Goal: Task Accomplishment & Management: Use online tool/utility

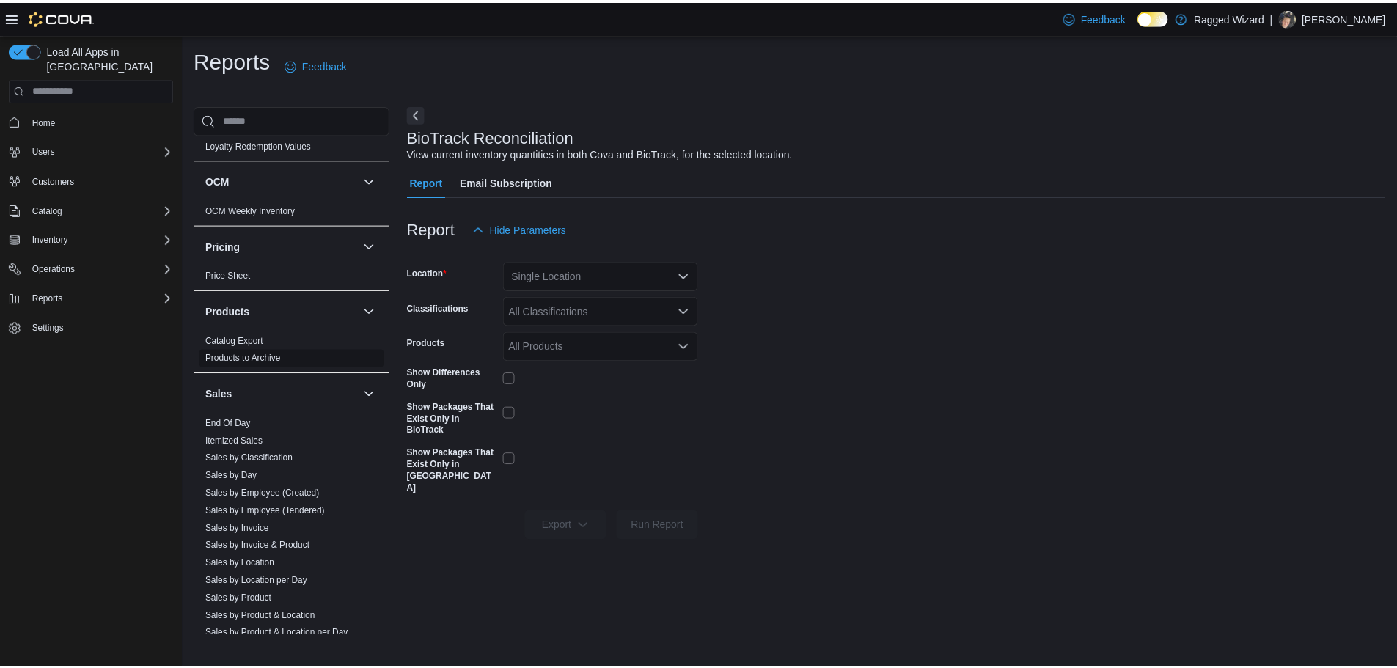
scroll to position [741, 0]
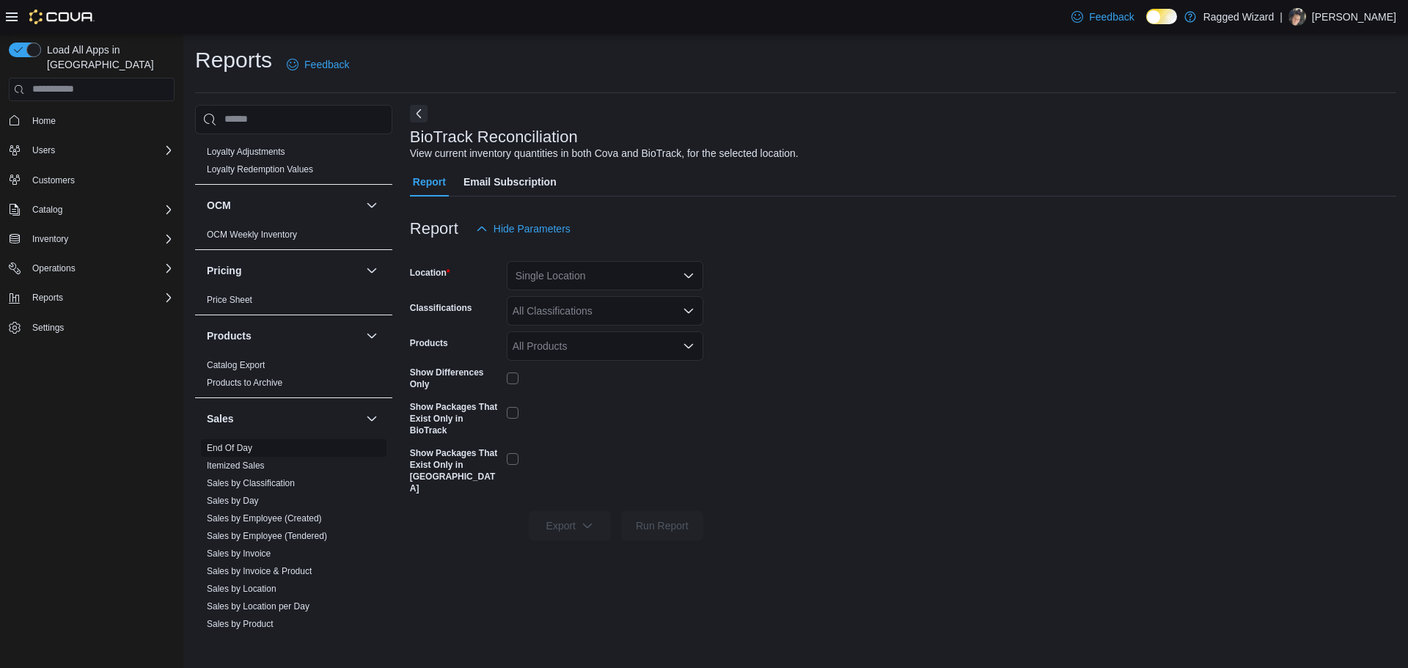
click at [244, 449] on link "End Of Day" at bounding box center [229, 448] width 45 height 10
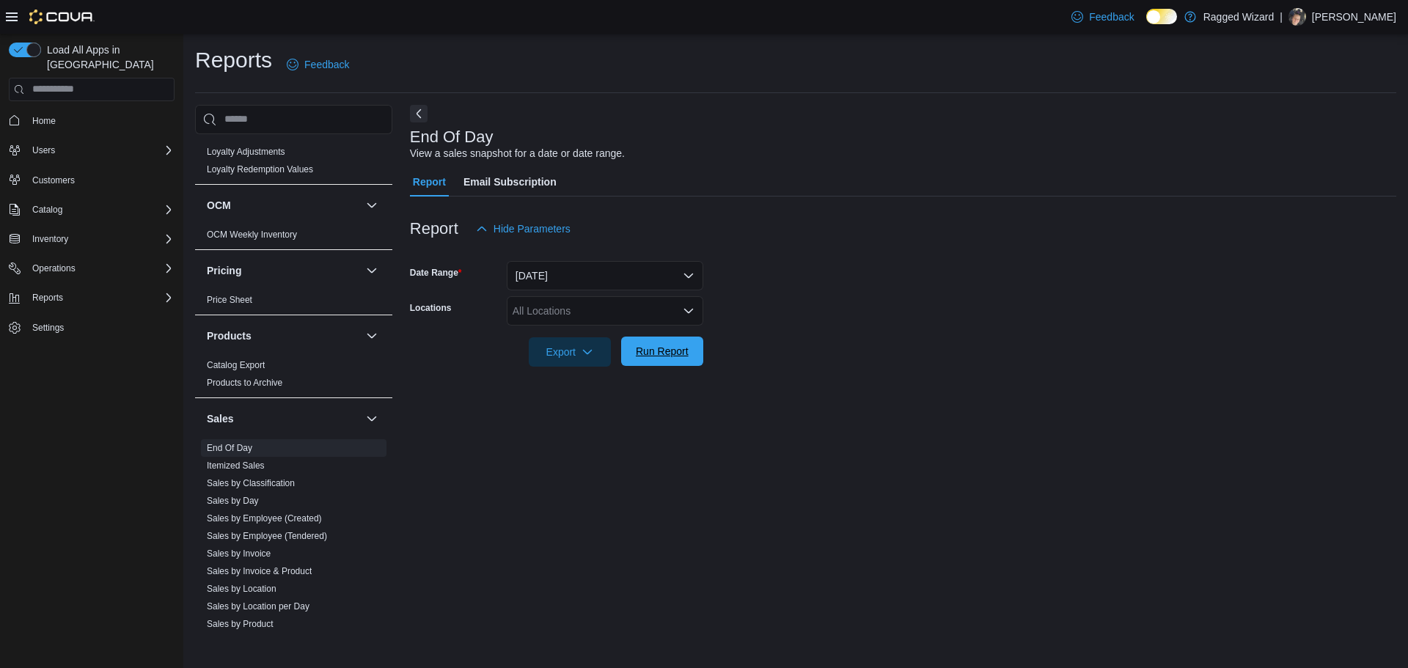
click at [685, 352] on span "Run Report" at bounding box center [662, 351] width 53 height 15
